Goal: Find specific page/section: Find specific page/section

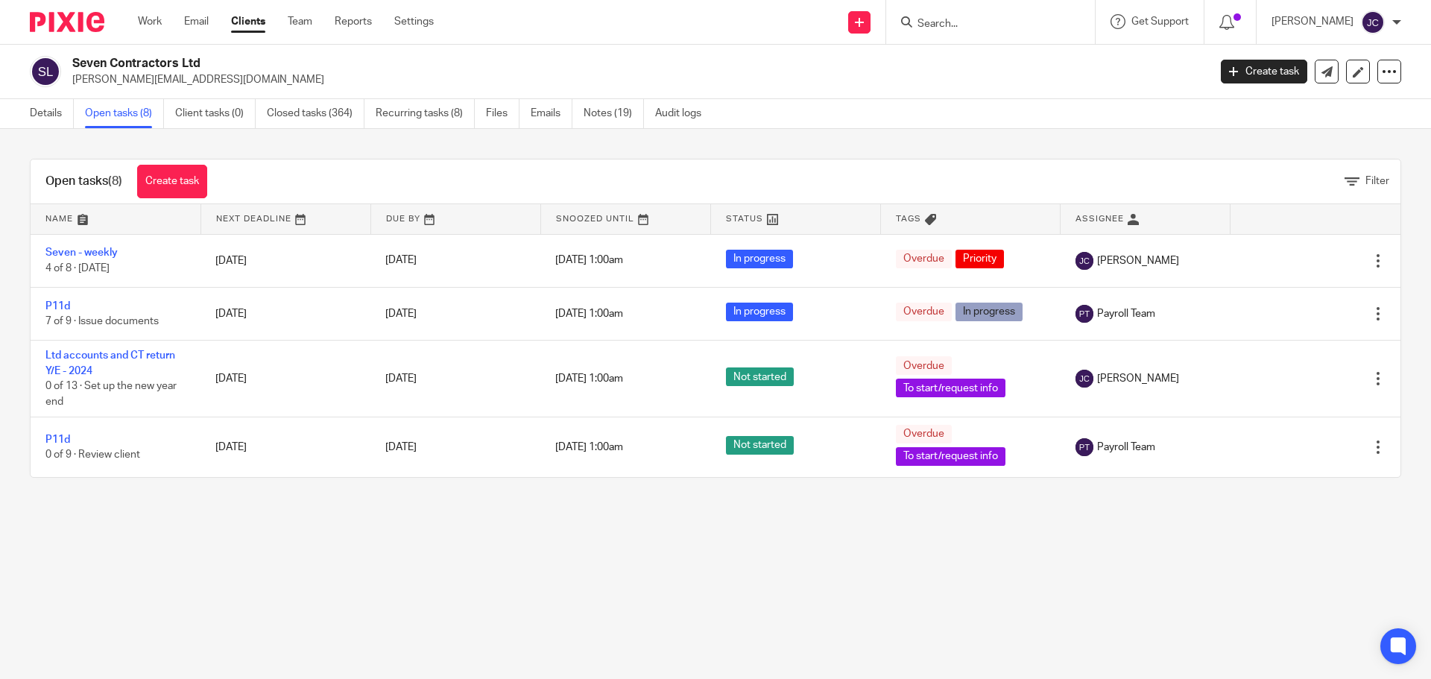
click at [1004, 21] on input "Search" at bounding box center [983, 24] width 134 height 13
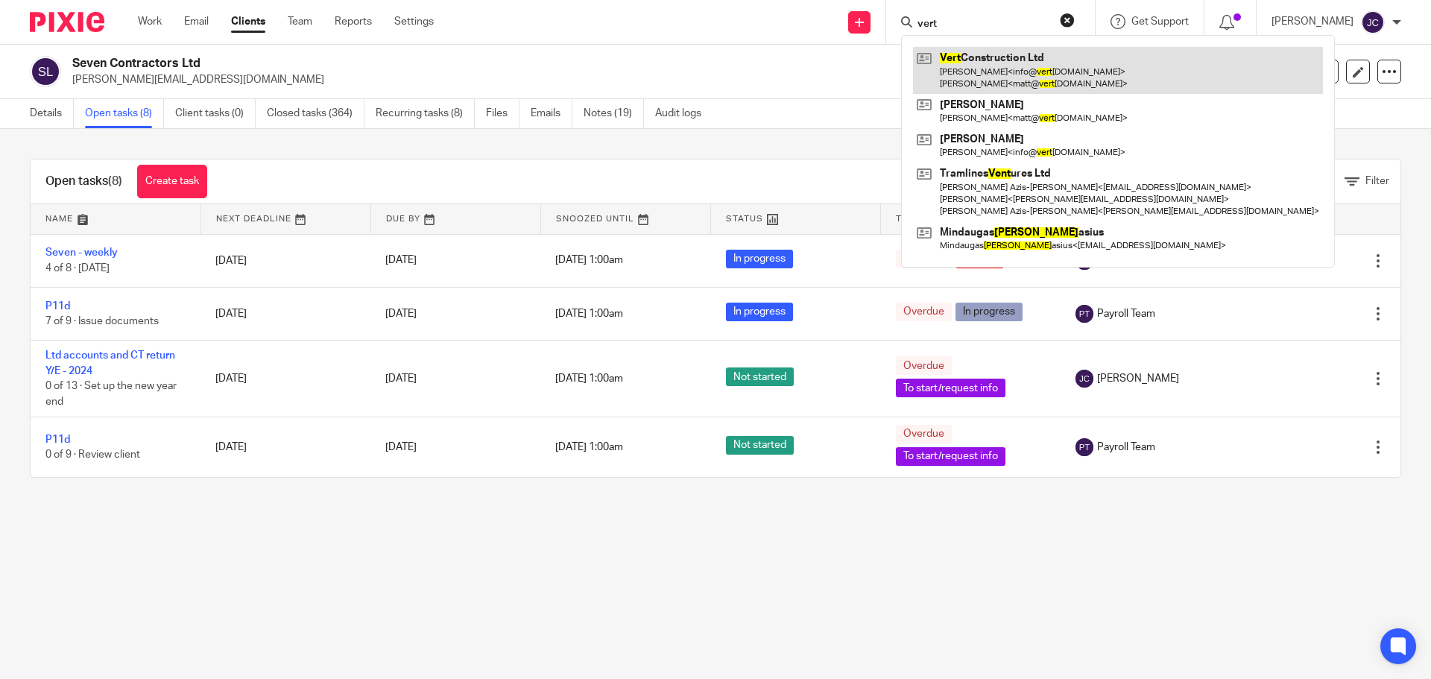
type input "vert"
click at [994, 50] on link at bounding box center [1118, 70] width 410 height 46
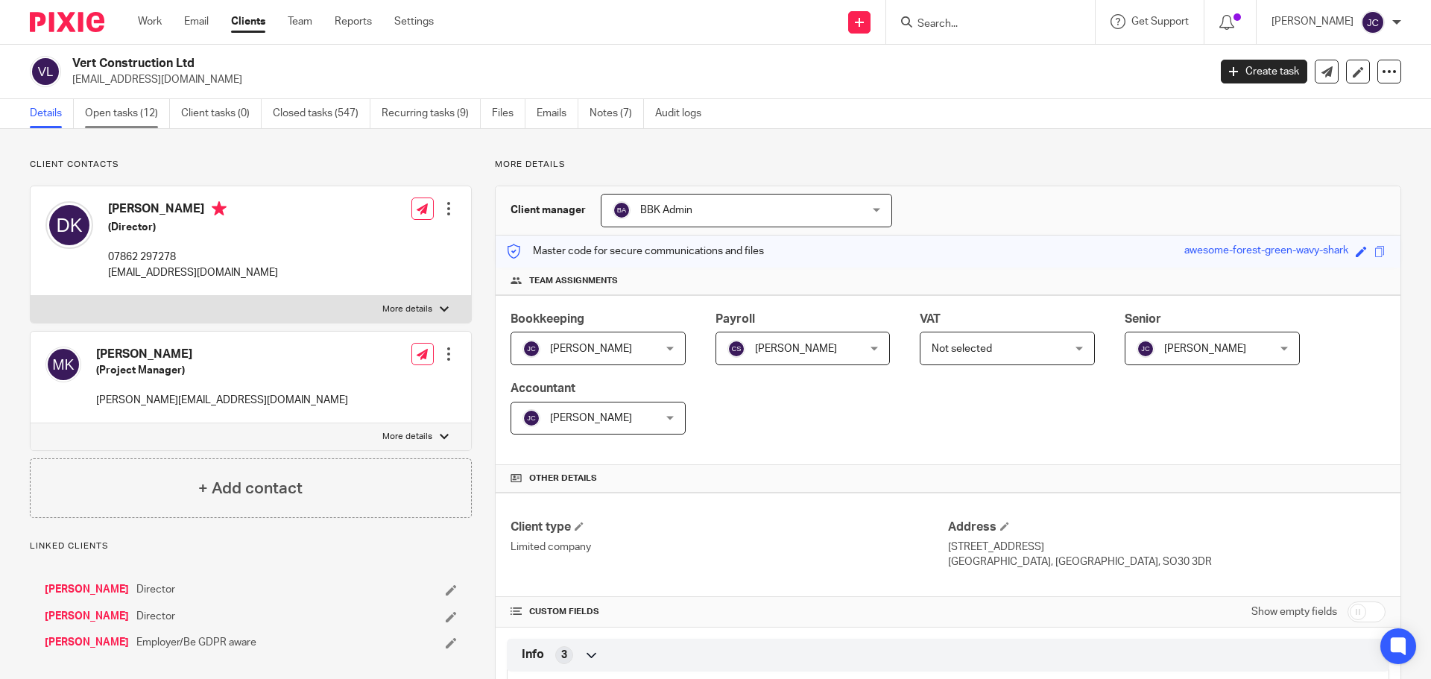
click at [115, 113] on link "Open tasks (12)" at bounding box center [127, 113] width 85 height 29
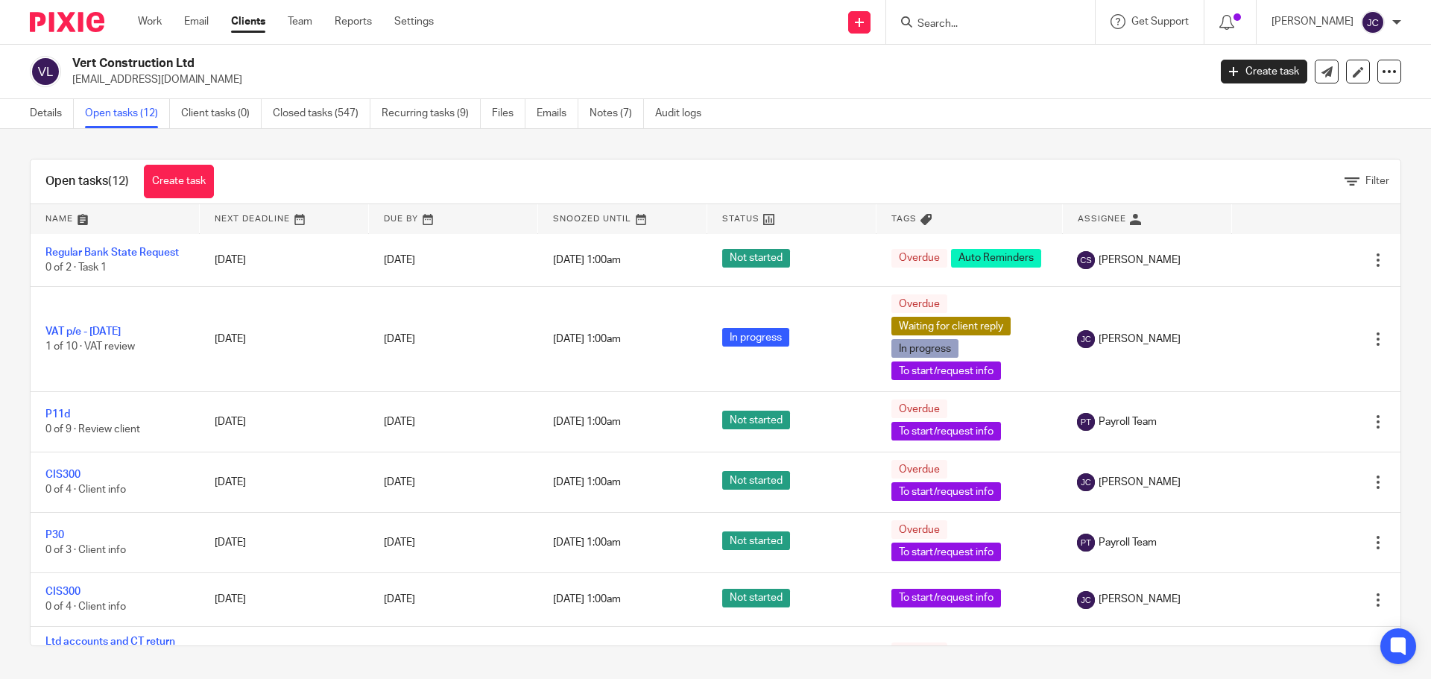
scroll to position [373, 0]
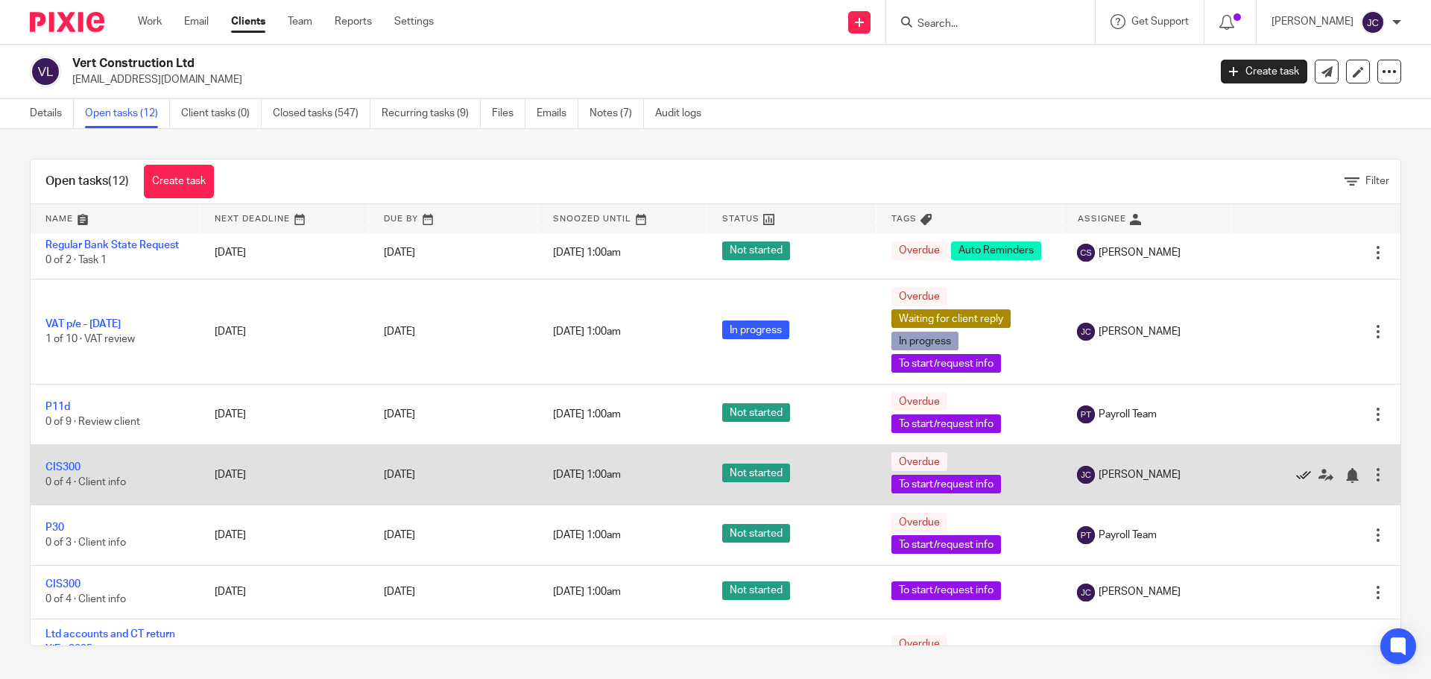
click at [1296, 483] on icon at bounding box center [1303, 475] width 15 height 15
